Goal: Find specific page/section: Find specific page/section

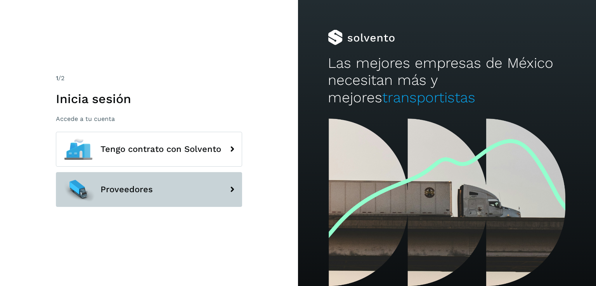
click at [139, 186] on span "Proveedores" at bounding box center [126, 189] width 52 height 9
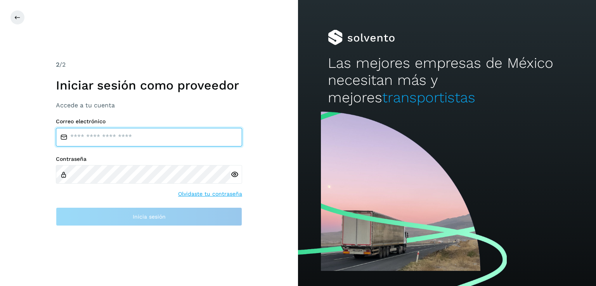
type input "**********"
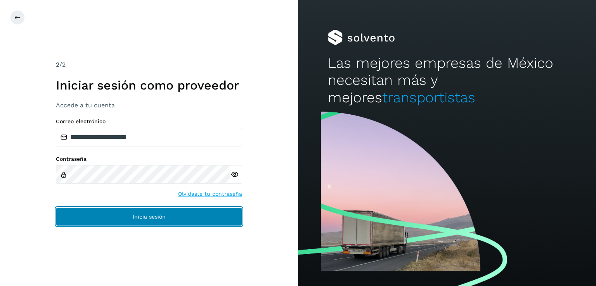
click at [154, 211] on button "Inicia sesión" at bounding box center [149, 216] width 186 height 19
click at [152, 221] on button "Inicia sesión" at bounding box center [149, 216] width 186 height 19
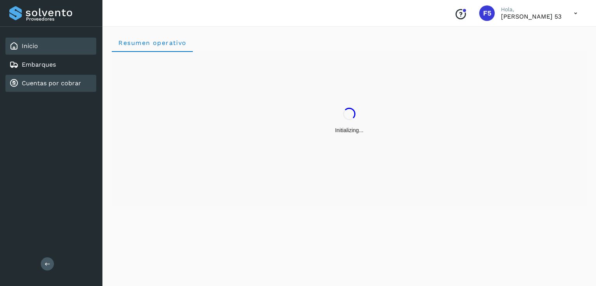
click at [53, 81] on link "Cuentas por cobrar" at bounding box center [51, 83] width 59 height 7
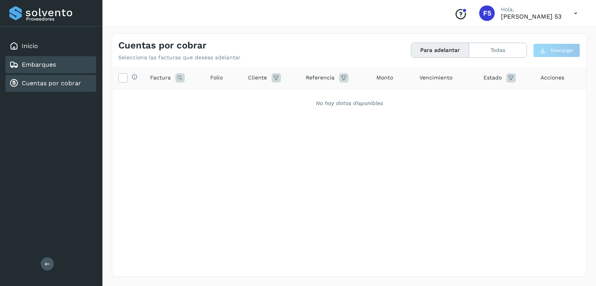
click at [58, 63] on div "Embarques" at bounding box center [50, 64] width 91 height 17
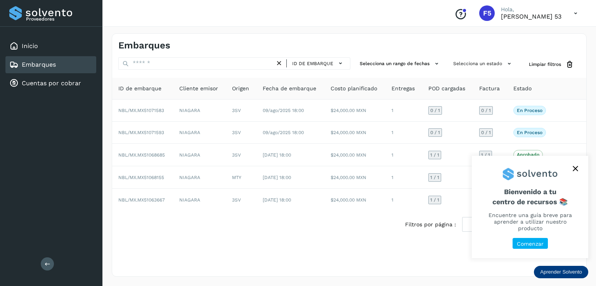
click at [574, 171] on icon "close," at bounding box center [574, 168] width 5 height 5
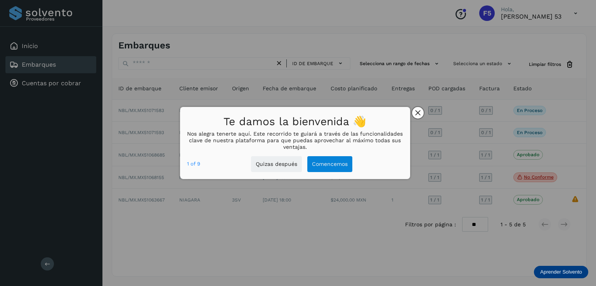
click at [416, 114] on icon "close," at bounding box center [417, 113] width 5 height 5
